Goal: Task Accomplishment & Management: Manage account settings

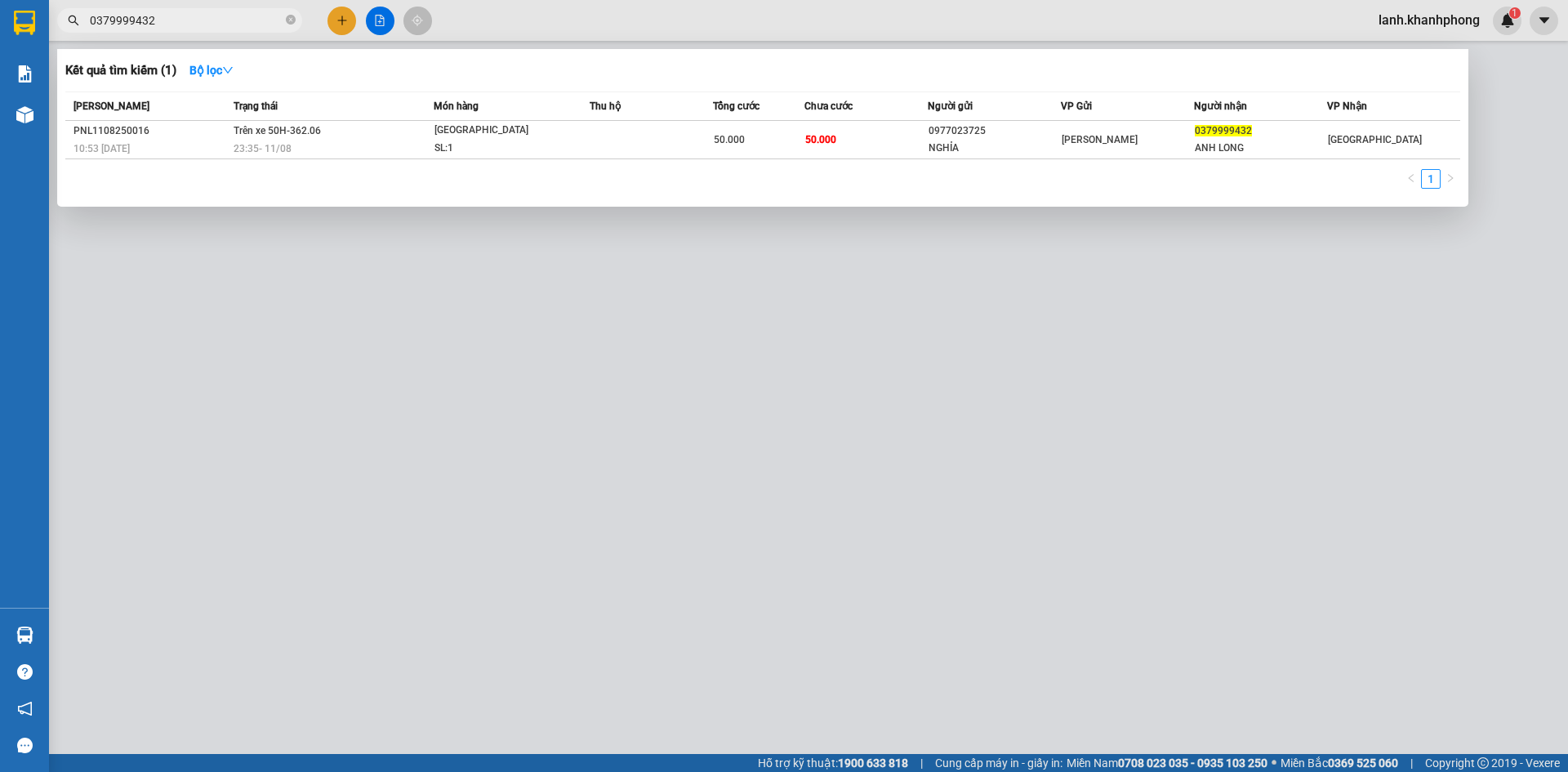
click at [1435, 18] on div at bounding box center [784, 386] width 1568 height 772
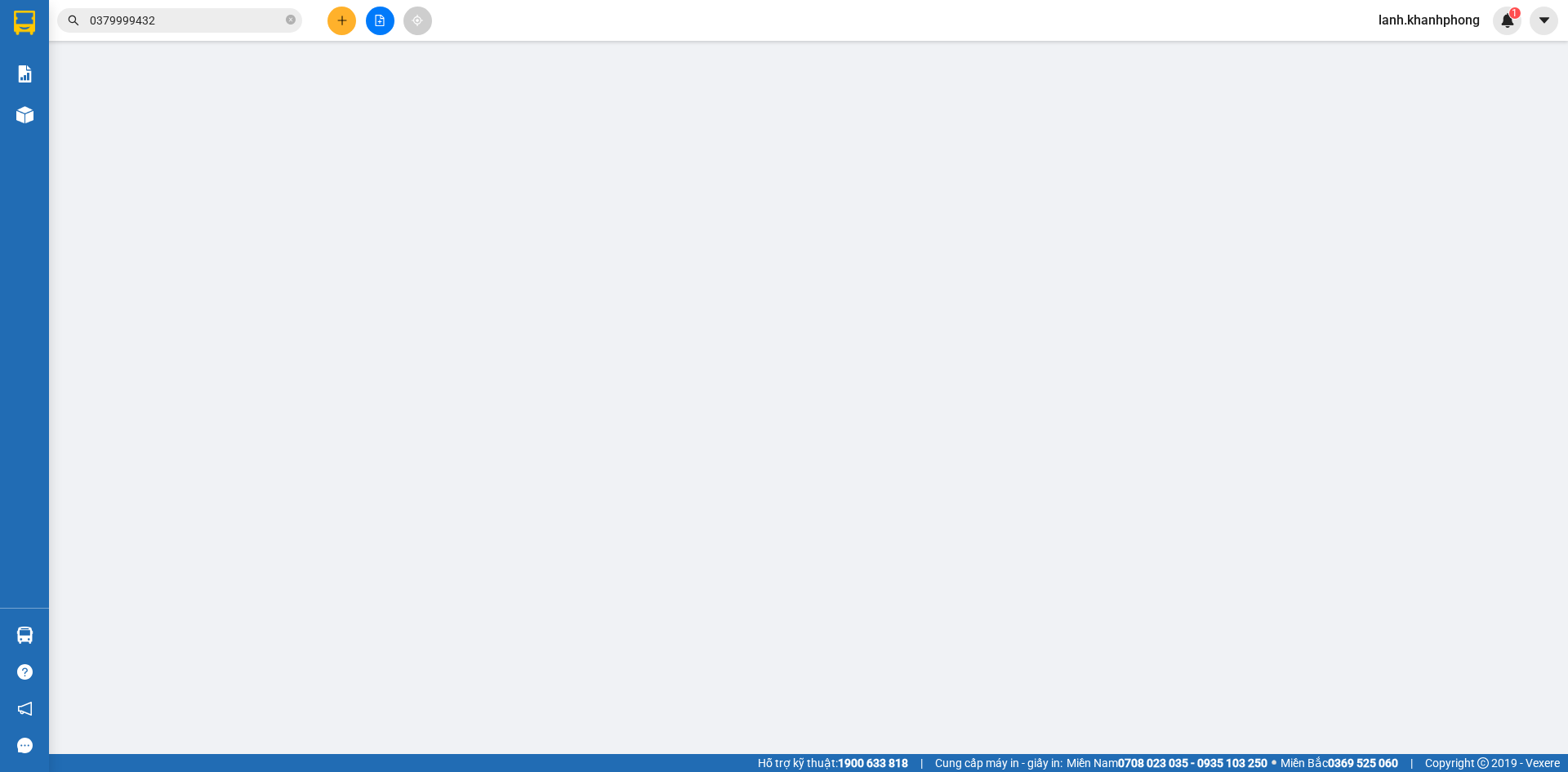
click at [1449, 21] on span "lanh.khanhphong" at bounding box center [1429, 20] width 127 height 20
click at [1403, 53] on span "Đăng xuất" at bounding box center [1436, 50] width 94 height 18
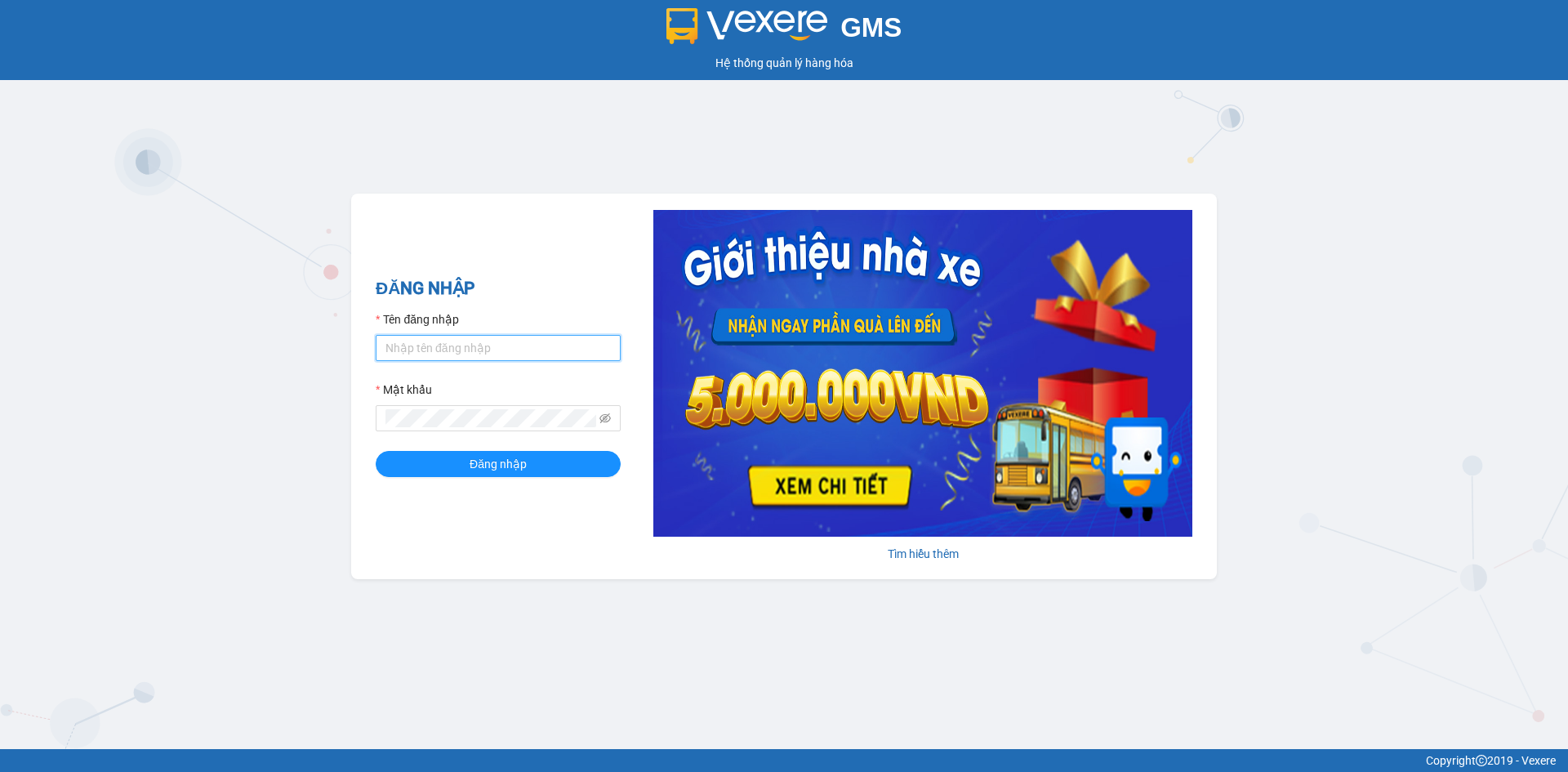
click at [451, 342] on input "Tên đăng nhập" at bounding box center [497, 347] width 245 height 26
type input "baohan.khanhphong"
click at [375, 451] on button "Đăng nhập" at bounding box center [497, 464] width 245 height 26
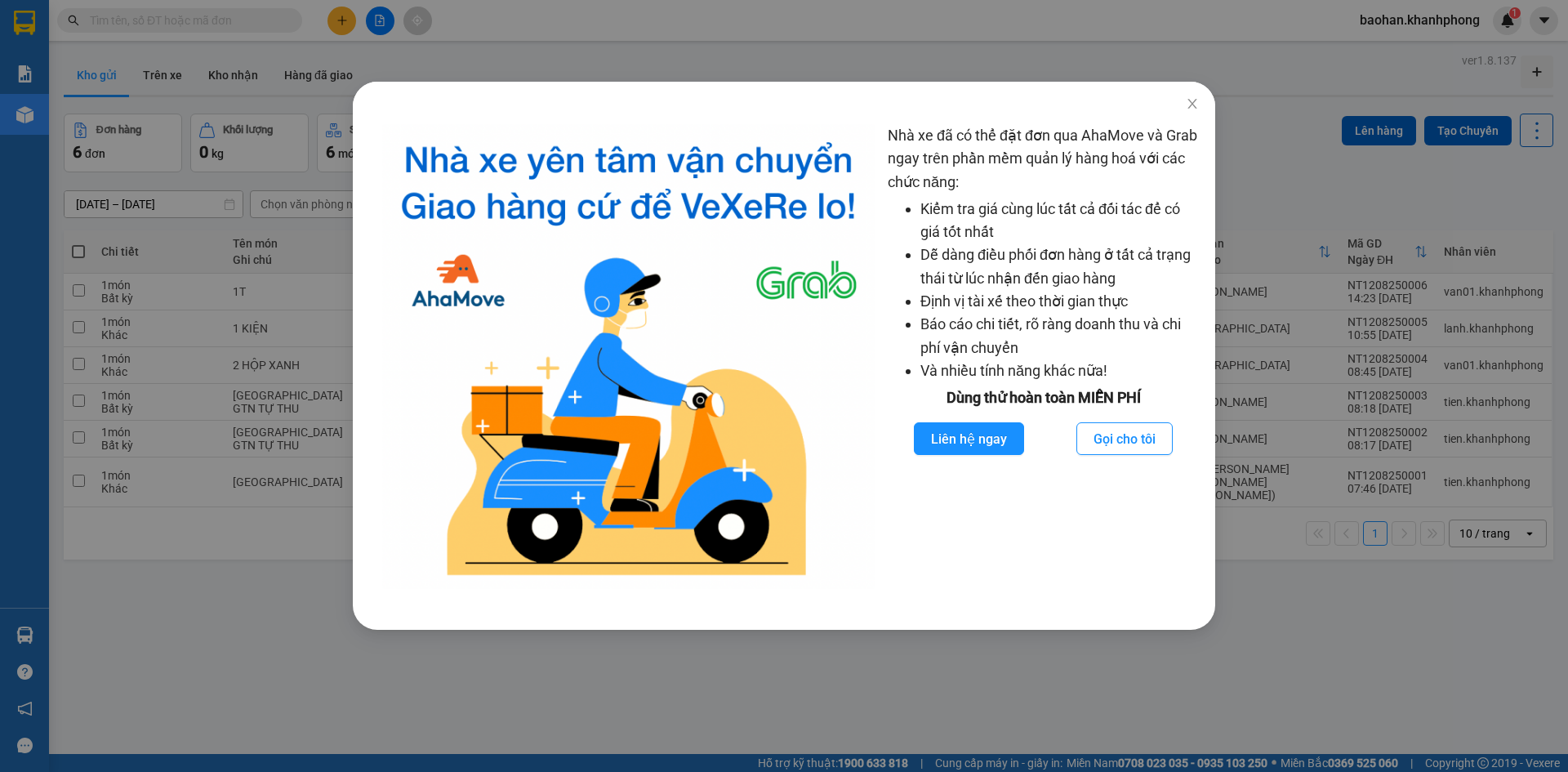
click at [230, 415] on div "Nhà xe đã có thể đặt đơn qua AhaMove và Grab ngay trên phần mềm quản lý hàng ho…" at bounding box center [784, 386] width 1568 height 772
